Goal: Task Accomplishment & Management: Manage account settings

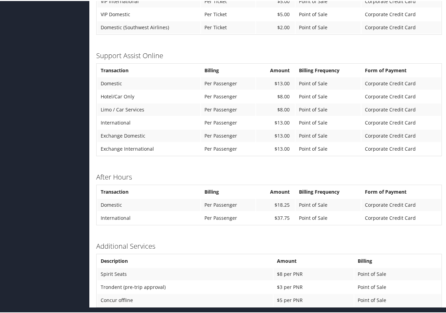
scroll to position [413, 0]
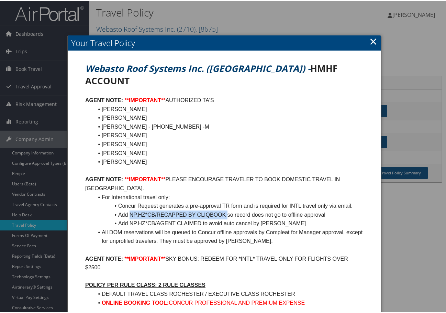
drag, startPoint x: 228, startPoint y: 202, endPoint x: 130, endPoint y: 201, distance: 97.3
click at [130, 209] on li "Add NP.HZ*CB/RECAPPED BY CLIQBOOK so record does not go to offline approval" at bounding box center [229, 213] width 270 height 9
copy li "NP.HZ*CB/RECAPPED BY CLIQBOOK"
